Goal: Use online tool/utility: Utilize a website feature to perform a specific function

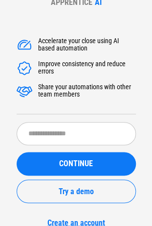
scroll to position [40, 0]
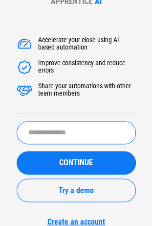
click at [70, 129] on input "text" at bounding box center [77, 132] width 120 height 23
click at [66, 135] on input "text" at bounding box center [77, 132] width 120 height 23
click at [51, 135] on input "text" at bounding box center [77, 132] width 120 height 23
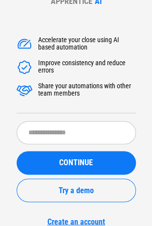
click at [51, 98] on div "Accelerate your close using AI based automation Improve consistency and reduce …" at bounding box center [77, 74] width 120 height 77
click at [51, 94] on div "Share your automations with other team members" at bounding box center [87, 90] width 98 height 16
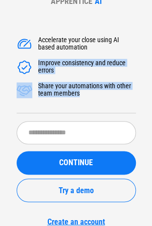
drag, startPoint x: 51, startPoint y: 94, endPoint x: 47, endPoint y: 65, distance: 29.2
click at [47, 58] on div "Accelerate your close using AI based automation Improve consistency and reduce …" at bounding box center [77, 74] width 120 height 77
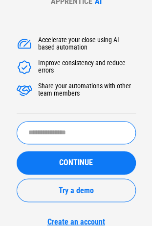
click at [48, 134] on input "text" at bounding box center [77, 132] width 120 height 23
click at [62, 82] on div "Share your automations with other team members" at bounding box center [87, 90] width 98 height 16
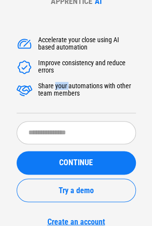
click at [62, 82] on div "Share your automations with other team members" at bounding box center [87, 90] width 98 height 16
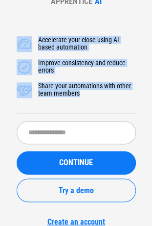
drag, startPoint x: 62, startPoint y: 81, endPoint x: -2, endPoint y: 27, distance: 83.8
click at [0, 27] on html "APPRENTICE AI Accelerate your close using AI based automation Improve consisten…" at bounding box center [76, 74] width 152 height 226
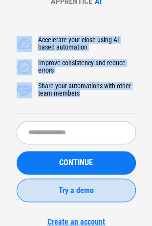
click at [64, 183] on button "Try a demo" at bounding box center [77, 190] width 120 height 24
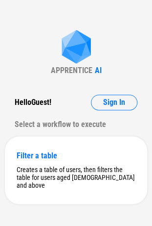
scroll to position [1, 0]
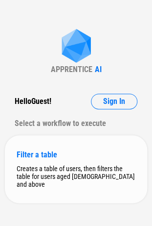
click at [55, 158] on div "Filter a table" at bounding box center [76, 154] width 119 height 9
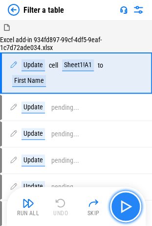
click at [127, 206] on img "button" at bounding box center [126, 206] width 16 height 16
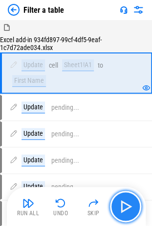
click at [127, 206] on img "button" at bounding box center [126, 206] width 16 height 16
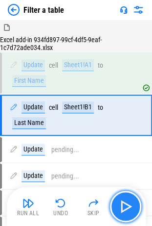
click at [127, 206] on img "button" at bounding box center [126, 206] width 16 height 16
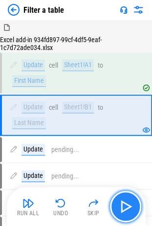
click at [127, 206] on img "button" at bounding box center [126, 206] width 16 height 16
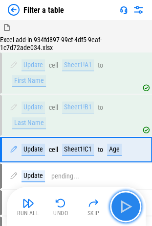
click at [127, 206] on img "button" at bounding box center [126, 206] width 16 height 16
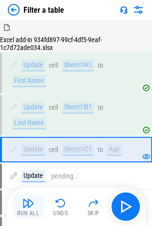
click at [30, 207] on img "button" at bounding box center [29, 203] width 12 height 12
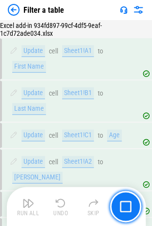
scroll to position [34, 0]
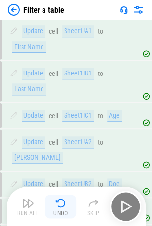
click at [64, 206] on img "button" at bounding box center [61, 203] width 12 height 12
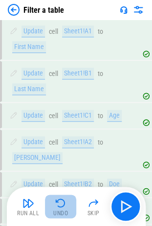
click at [64, 206] on img "button" at bounding box center [61, 203] width 12 height 12
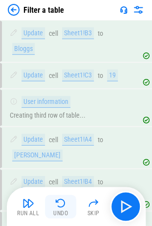
click at [64, 206] on img "button" at bounding box center [61, 203] width 12 height 12
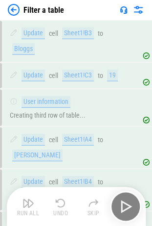
scroll to position [331, 0]
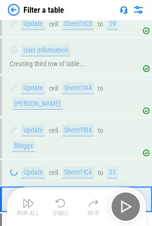
click at [64, 206] on img "button" at bounding box center [61, 203] width 12 height 12
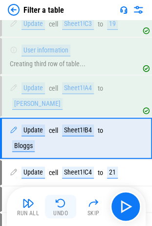
click at [64, 206] on img "button" at bounding box center [61, 203] width 12 height 12
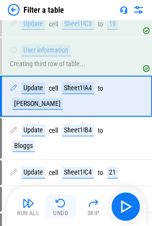
click at [64, 206] on img "button" at bounding box center [61, 203] width 12 height 12
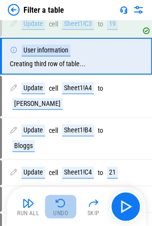
click at [64, 206] on img "button" at bounding box center [61, 203] width 12 height 12
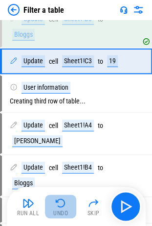
click at [64, 206] on img "button" at bounding box center [61, 203] width 12 height 12
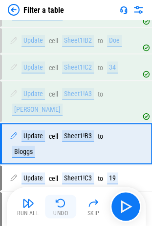
scroll to position [175, 0]
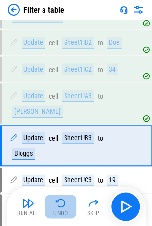
click at [64, 206] on img "button" at bounding box center [61, 203] width 12 height 12
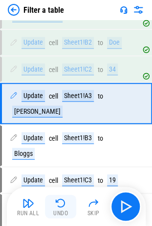
click at [64, 206] on img "button" at bounding box center [61, 203] width 12 height 12
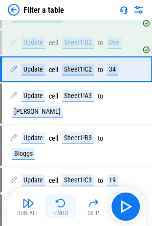
click at [64, 206] on img "button" at bounding box center [61, 203] width 12 height 12
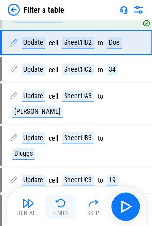
click at [64, 206] on img "button" at bounding box center [61, 203] width 12 height 12
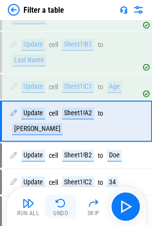
click at [64, 206] on img "button" at bounding box center [61, 203] width 12 height 12
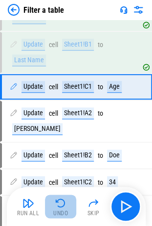
click at [64, 206] on img "button" at bounding box center [61, 203] width 12 height 12
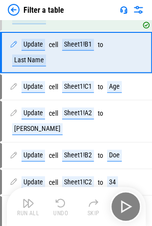
scroll to position [38, 0]
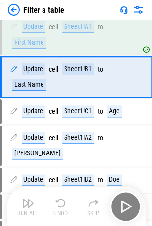
click at [64, 206] on div "Run All Undo Skip" at bounding box center [77, 206] width 129 height 31
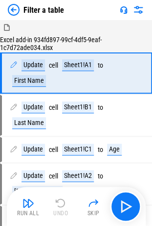
scroll to position [0, 0]
click at [64, 206] on div "Run All Undo Skip" at bounding box center [77, 206] width 129 height 31
click at [20, 12] on div "Filter a table" at bounding box center [36, 10] width 56 height 12
click at [16, 10] on img at bounding box center [14, 10] width 12 height 12
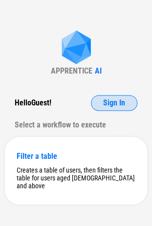
click at [107, 103] on span "Sign In" at bounding box center [114, 103] width 22 height 8
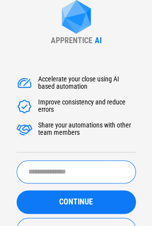
click at [69, 172] on input "text" at bounding box center [77, 171] width 120 height 23
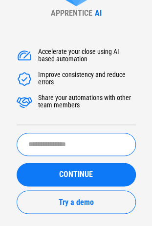
scroll to position [40, 0]
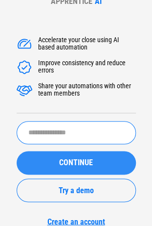
click at [61, 159] on span "CONTINUE" at bounding box center [76, 163] width 34 height 8
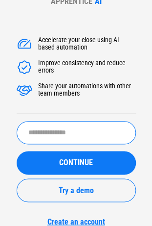
click at [58, 139] on input "text" at bounding box center [77, 132] width 120 height 23
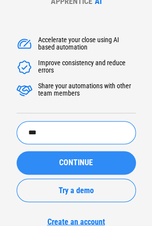
click at [61, 169] on button "CONTINUE" at bounding box center [77, 163] width 120 height 24
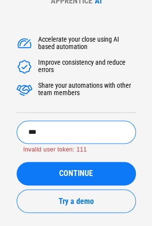
click at [59, 133] on input "***" at bounding box center [77, 131] width 120 height 23
click at [69, 128] on input "***" at bounding box center [77, 131] width 120 height 23
paste input "**********"
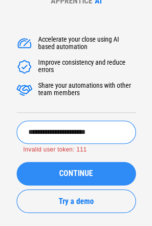
type input "**********"
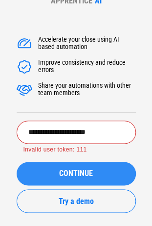
click at [65, 169] on span "CONTINUE" at bounding box center [76, 173] width 34 height 8
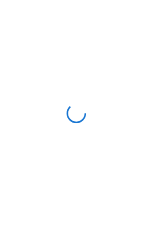
scroll to position [0, 0]
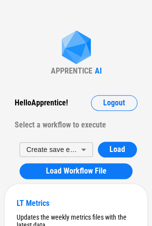
click at [62, 119] on div "Select a workflow to execute" at bounding box center [76, 125] width 123 height 16
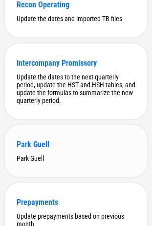
scroll to position [1665, 0]
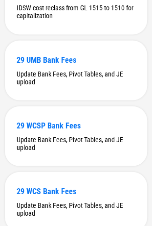
scroll to position [5265, 0]
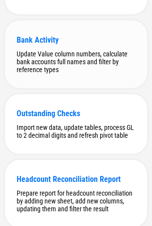
click at [78, 73] on div "Update Value column numbers, calculate bank accounts full names and filter by r…" at bounding box center [76, 62] width 119 height 24
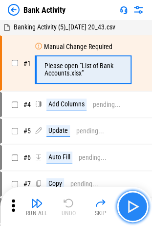
click at [140, 202] on img "button" at bounding box center [133, 206] width 16 height 16
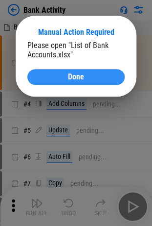
click at [92, 78] on div "Done" at bounding box center [76, 77] width 74 height 8
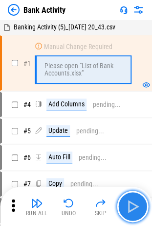
click at [136, 207] on img "button" at bounding box center [133, 206] width 16 height 16
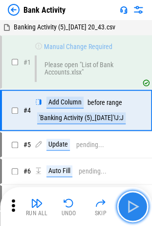
click at [136, 207] on img "button" at bounding box center [133, 206] width 16 height 16
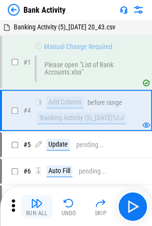
click at [36, 210] on div "Run All" at bounding box center [37, 213] width 22 height 6
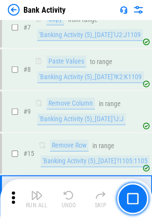
scroll to position [297, 0]
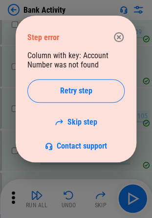
click at [81, 60] on div "Column with key: Account Number was not found Retry step Skip step Contact supp…" at bounding box center [75, 101] width 97 height 100
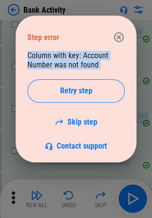
drag, startPoint x: 81, startPoint y: 60, endPoint x: 82, endPoint y: 72, distance: 12.3
click at [82, 72] on div "Column with key: Account Number was not found Retry step Skip step Contact supp…" at bounding box center [75, 101] width 97 height 100
click at [81, 64] on div "Column with key: Account Number was not found Retry step Skip step Contact supp…" at bounding box center [75, 101] width 97 height 100
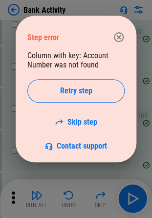
click at [81, 64] on div "Column with key: Account Number was not found Retry step Skip step Contact supp…" at bounding box center [75, 101] width 97 height 100
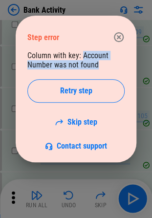
drag, startPoint x: 81, startPoint y: 64, endPoint x: 87, endPoint y: 58, distance: 8.3
click at [87, 58] on div "Column with key: Account Number was not found Retry step Skip step Contact supp…" at bounding box center [75, 101] width 97 height 100
drag, startPoint x: 87, startPoint y: 58, endPoint x: 94, endPoint y: 64, distance: 8.7
click at [94, 64] on div "Column with key: Account Number was not found Retry step Skip step Contact supp…" at bounding box center [75, 101] width 97 height 100
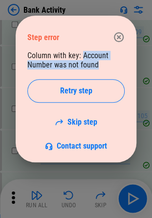
click at [94, 73] on div "Column with key: Account Number was not found Retry step Skip step Contact supp…" at bounding box center [75, 101] width 97 height 100
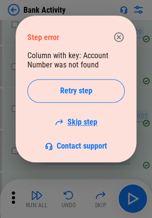
click at [81, 121] on link "Skip step" at bounding box center [76, 122] width 43 height 9
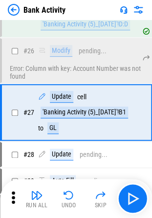
scroll to position [424, 0]
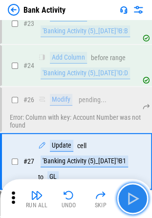
click at [132, 198] on img "button" at bounding box center [133, 199] width 16 height 16
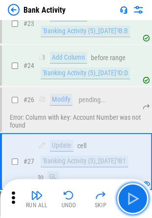
click at [132, 198] on img "button" at bounding box center [133, 199] width 16 height 16
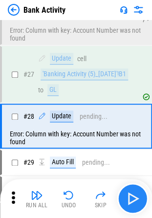
scroll to position [525, 0]
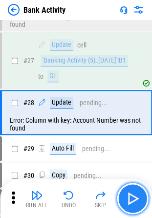
click at [132, 196] on img "button" at bounding box center [133, 199] width 16 height 16
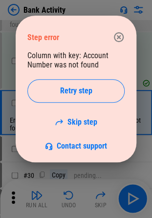
click at [92, 54] on div "Column with key: Account Number was not found Retry step Skip step Contact supp…" at bounding box center [75, 101] width 97 height 100
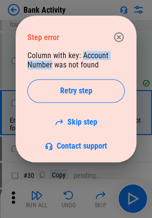
drag, startPoint x: 92, startPoint y: 54, endPoint x: 37, endPoint y: 67, distance: 56.4
click at [37, 67] on div "Column with key: Account Number was not found Retry step Skip step Contact supp…" at bounding box center [75, 101] width 97 height 100
copy div "Account Number"
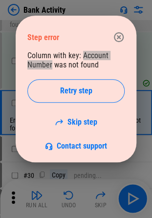
click at [122, 31] on icon "button" at bounding box center [119, 37] width 12 height 12
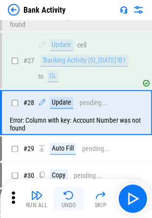
click at [61, 196] on button "Undo" at bounding box center [68, 199] width 31 height 24
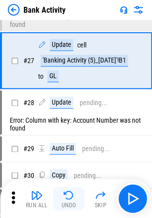
click at [64, 196] on img "button" at bounding box center [69, 196] width 12 height 12
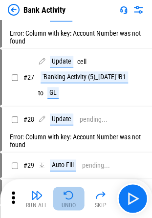
click at [64, 196] on img "button" at bounding box center [69, 196] width 12 height 12
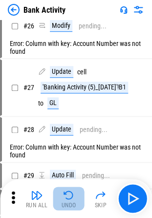
click at [64, 196] on img "button" at bounding box center [69, 196] width 12 height 12
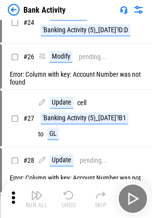
click at [64, 196] on img "button" at bounding box center [69, 196] width 12 height 12
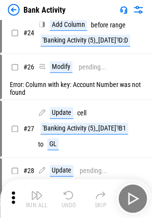
click at [64, 196] on div "Run All Undo Skip" at bounding box center [77, 198] width 143 height 31
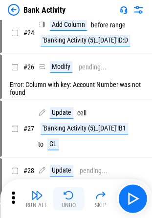
click at [64, 196] on div "Run All Undo Skip" at bounding box center [77, 198] width 143 height 31
click at [64, 196] on img "button" at bounding box center [69, 196] width 12 height 12
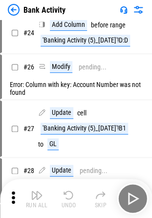
click at [64, 196] on div "Run All Undo Skip" at bounding box center [77, 198] width 143 height 31
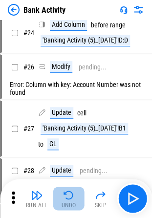
click at [64, 196] on img "button" at bounding box center [69, 196] width 12 height 12
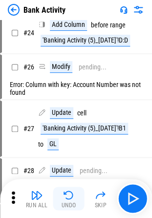
click at [64, 196] on img "button" at bounding box center [69, 196] width 12 height 12
click at [64, 196] on div "Run All Undo Skip" at bounding box center [77, 198] width 143 height 31
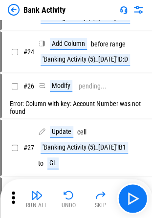
scroll to position [441, 0]
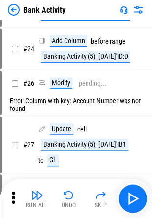
click at [33, 194] on img "button" at bounding box center [37, 196] width 12 height 12
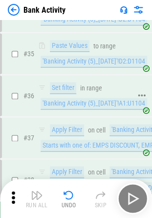
scroll to position [1003, 0]
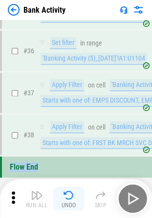
click at [70, 200] on img "button" at bounding box center [69, 196] width 12 height 12
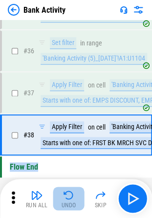
click at [70, 200] on img "button" at bounding box center [69, 196] width 12 height 12
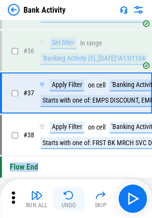
click at [70, 200] on img "button" at bounding box center [69, 196] width 12 height 12
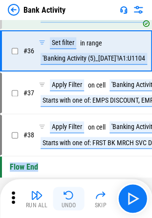
click at [70, 200] on img "button" at bounding box center [69, 196] width 12 height 12
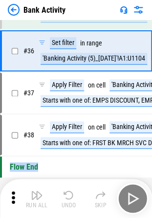
click at [70, 200] on div "Run All Undo Skip" at bounding box center [77, 198] width 143 height 31
click at [70, 200] on img "button" at bounding box center [69, 196] width 12 height 12
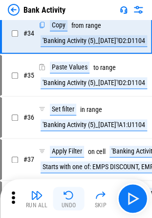
click at [70, 200] on img "button" at bounding box center [69, 196] width 12 height 12
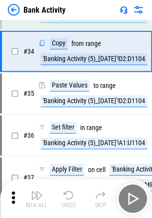
click at [70, 200] on div "Run All Undo Skip" at bounding box center [77, 198] width 143 height 31
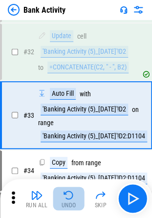
click at [70, 200] on img "button" at bounding box center [69, 196] width 12 height 12
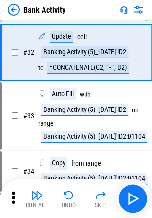
click at [70, 200] on img "button" at bounding box center [69, 196] width 12 height 12
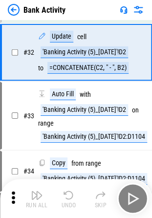
click at [70, 200] on div "Run All Undo Skip" at bounding box center [77, 198] width 143 height 31
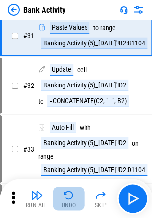
click at [70, 200] on img "button" at bounding box center [69, 196] width 12 height 12
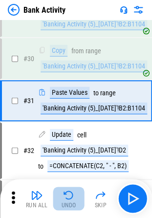
click at [70, 200] on img "button" at bounding box center [69, 196] width 12 height 12
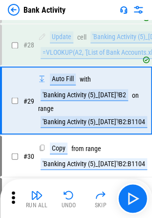
scroll to position [589, 0]
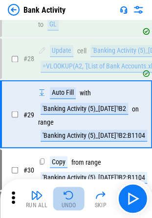
click at [70, 200] on img "button" at bounding box center [69, 196] width 12 height 12
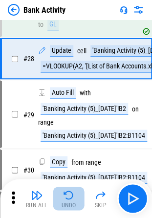
click at [70, 200] on img "button" at bounding box center [69, 196] width 12 height 12
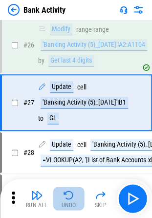
scroll to position [484, 0]
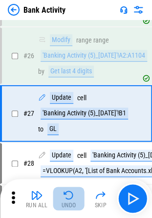
click at [70, 200] on img "button" at bounding box center [69, 196] width 12 height 12
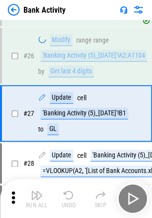
click at [70, 200] on div "Run All Undo Skip" at bounding box center [77, 198] width 143 height 31
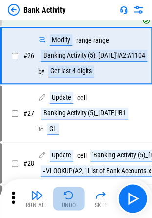
click at [70, 200] on img "button" at bounding box center [69, 196] width 12 height 12
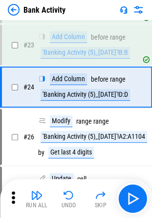
scroll to position [377, 0]
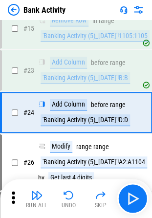
click at [70, 200] on img "button" at bounding box center [69, 196] width 12 height 12
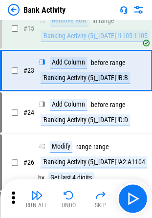
click at [70, 200] on img "button" at bounding box center [69, 196] width 12 height 12
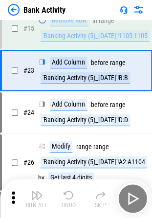
click at [70, 200] on div "Run All Undo Skip" at bounding box center [77, 198] width 143 height 31
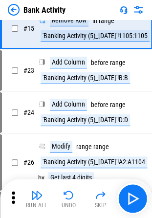
click at [70, 200] on img "button" at bounding box center [69, 196] width 12 height 12
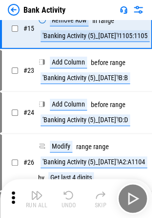
click at [70, 200] on div "Run All Undo Skip" at bounding box center [77, 198] width 143 height 31
click at [70, 200] on img "button" at bounding box center [69, 196] width 12 height 12
click at [70, 200] on div "Run All Undo Skip" at bounding box center [77, 198] width 143 height 31
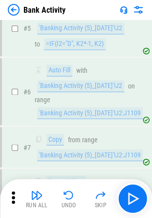
scroll to position [34, 0]
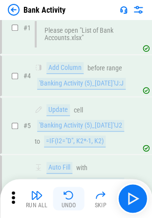
click at [74, 194] on img "button" at bounding box center [69, 196] width 12 height 12
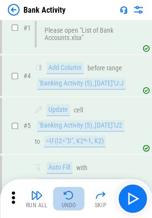
click at [72, 198] on img "button" at bounding box center [69, 196] width 12 height 12
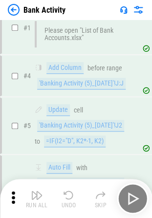
click at [72, 191] on div "Run All Undo Skip" at bounding box center [77, 198] width 143 height 31
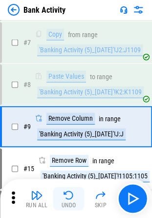
scroll to position [252, 0]
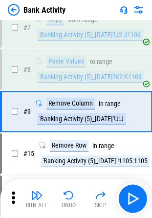
click at [16, 195] on icon at bounding box center [13, 198] width 15 height 15
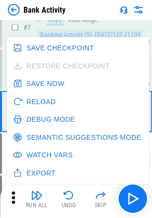
click at [17, 195] on icon at bounding box center [13, 198] width 15 height 15
